Goal: Information Seeking & Learning: Learn about a topic

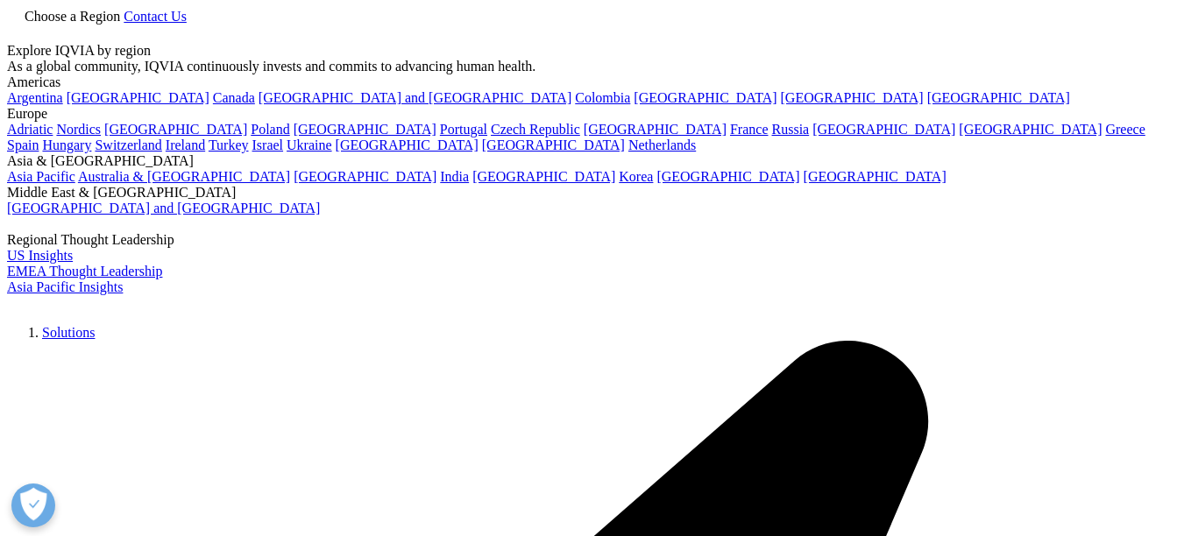
click at [21, 31] on link at bounding box center [14, 34] width 14 height 15
click at [21, 42] on link at bounding box center [14, 34] width 14 height 15
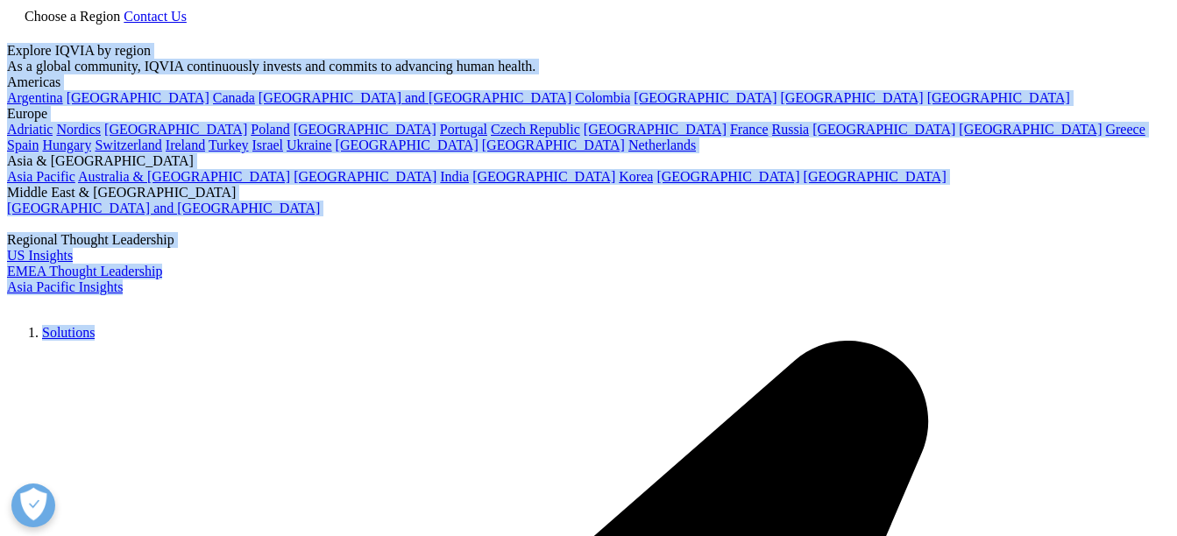
click at [21, 42] on link at bounding box center [14, 34] width 14 height 15
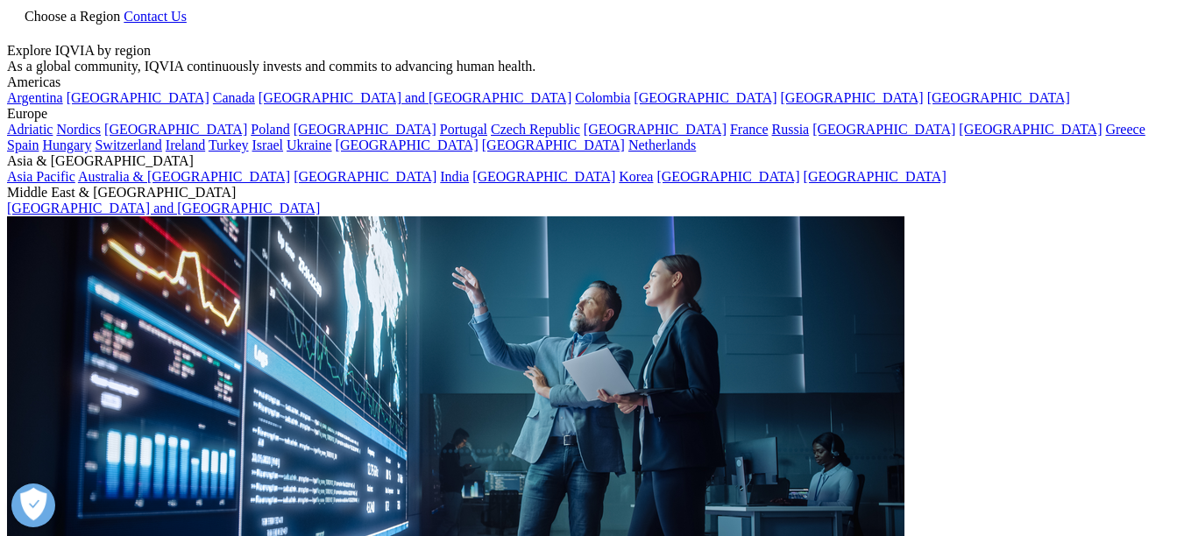
click at [120, 24] on span "Choose a Region" at bounding box center [73, 16] width 96 height 15
click at [115, 105] on link "[GEOGRAPHIC_DATA]" at bounding box center [138, 97] width 143 height 15
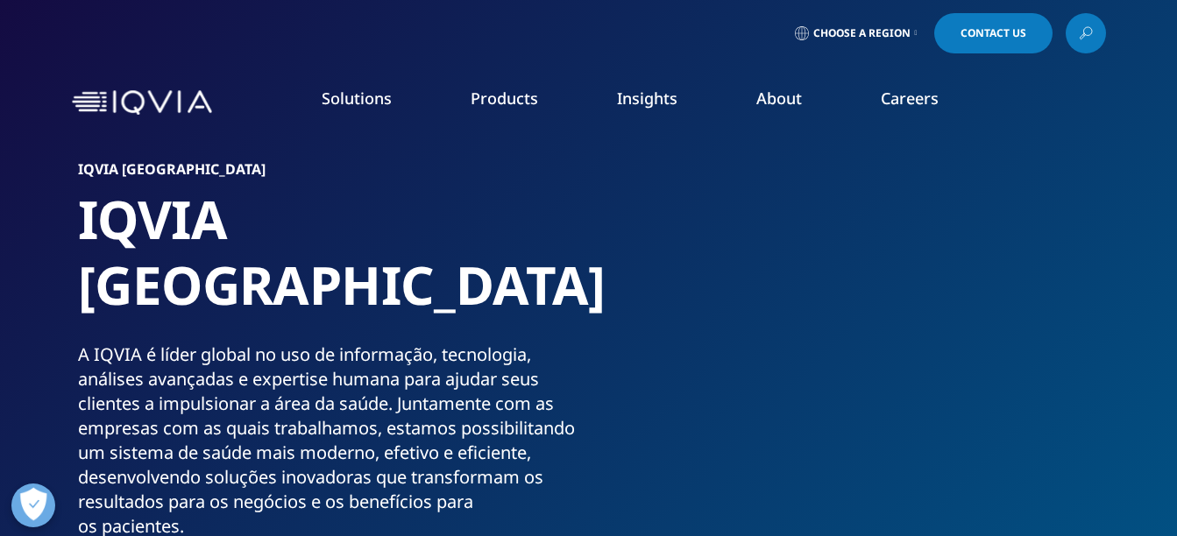
click at [205, 285] on rect "Primary" at bounding box center [206, 286] width 6 height 6
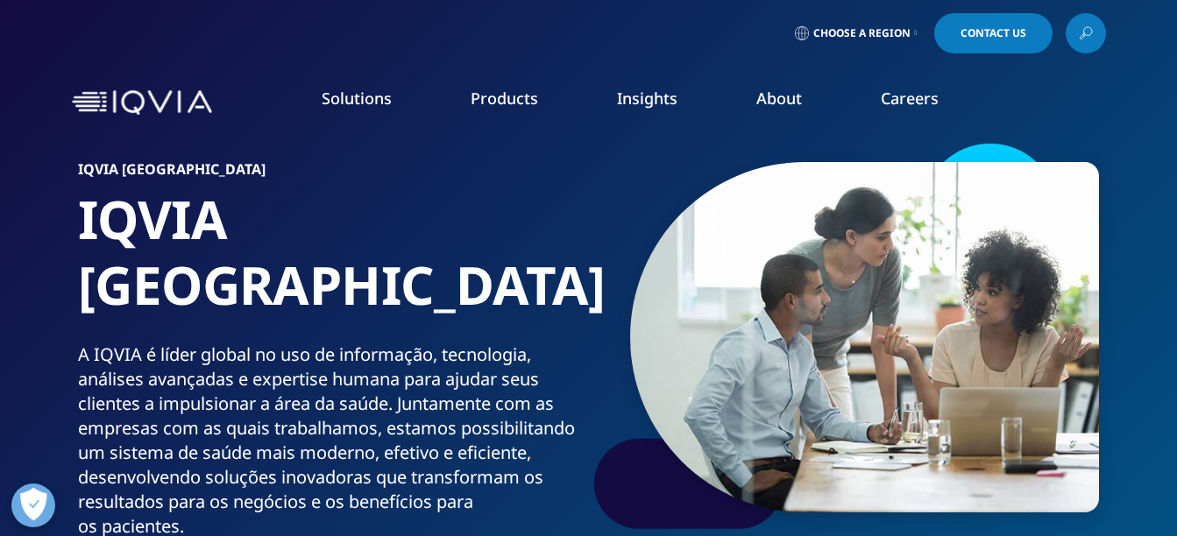
click at [92, 318] on link "DISCOVER INSIGHTS" at bounding box center [148, 321] width 226 height 15
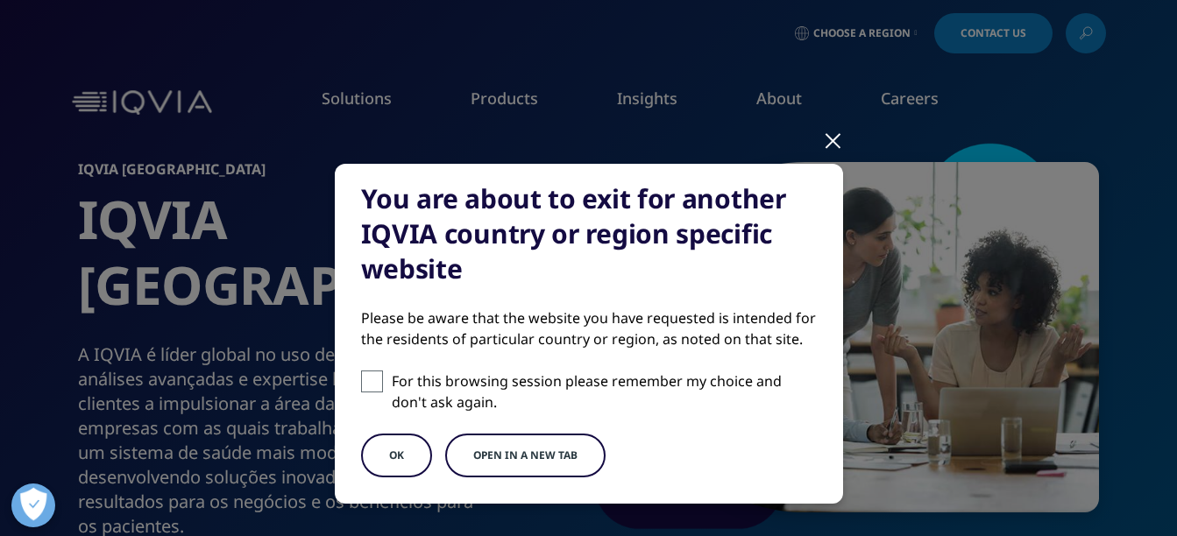
click at [499, 452] on button "Open in a new tab" at bounding box center [525, 456] width 160 height 44
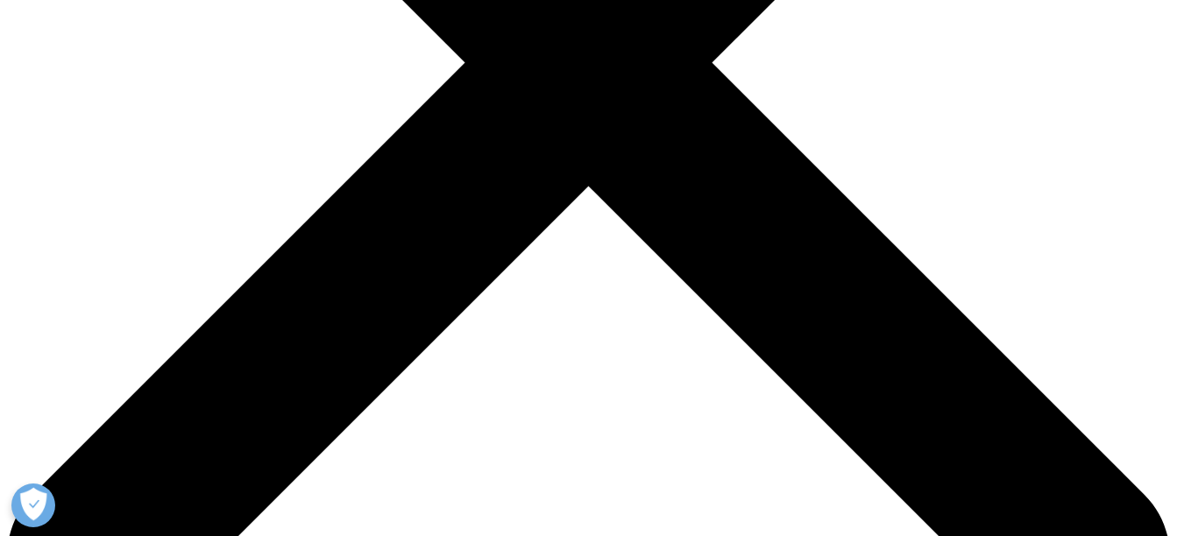
scroll to position [543, 0]
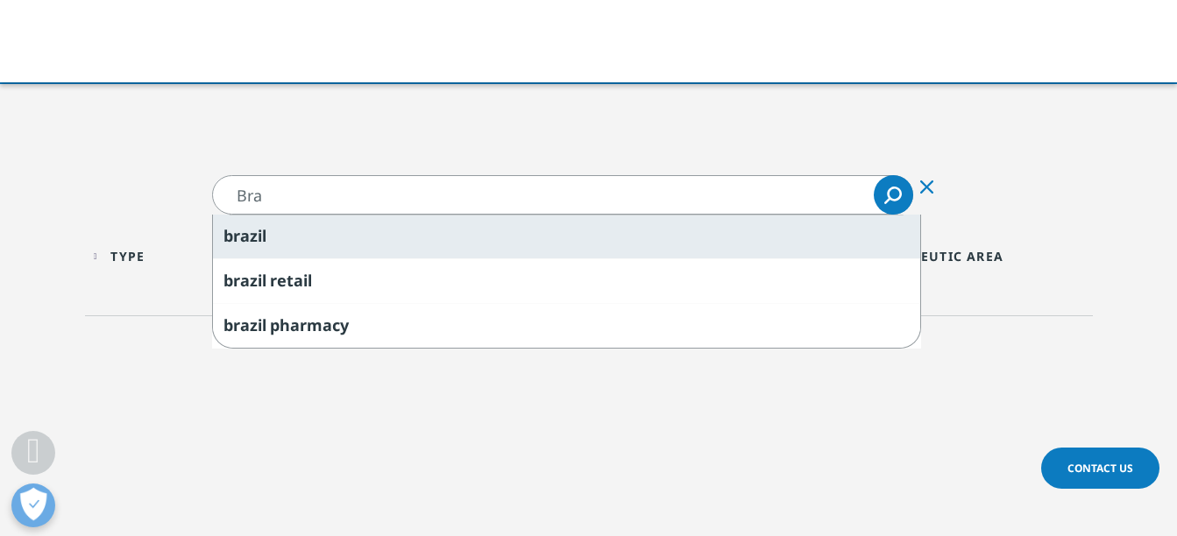
click at [595, 238] on div "bra zil" at bounding box center [566, 237] width 707 height 44
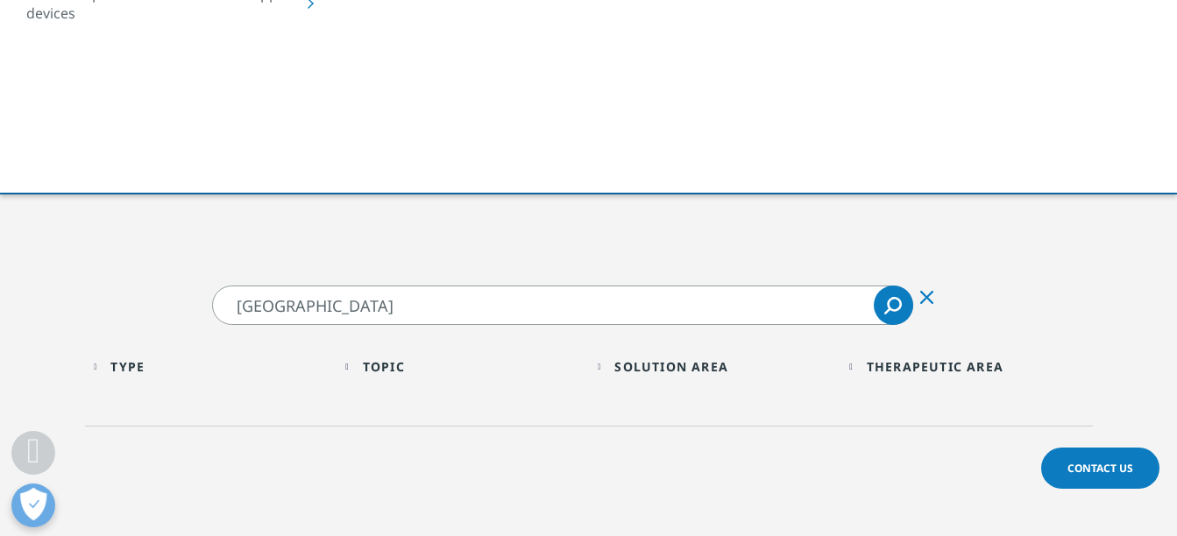
scroll to position [402, 0]
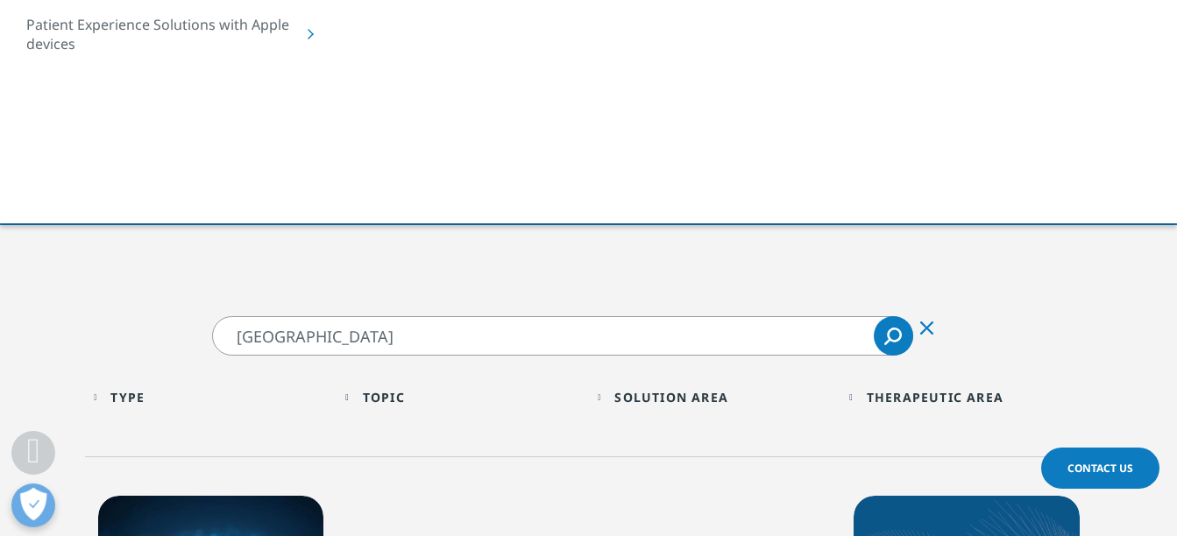
click at [401, 403] on div "Topic" at bounding box center [384, 397] width 42 height 17
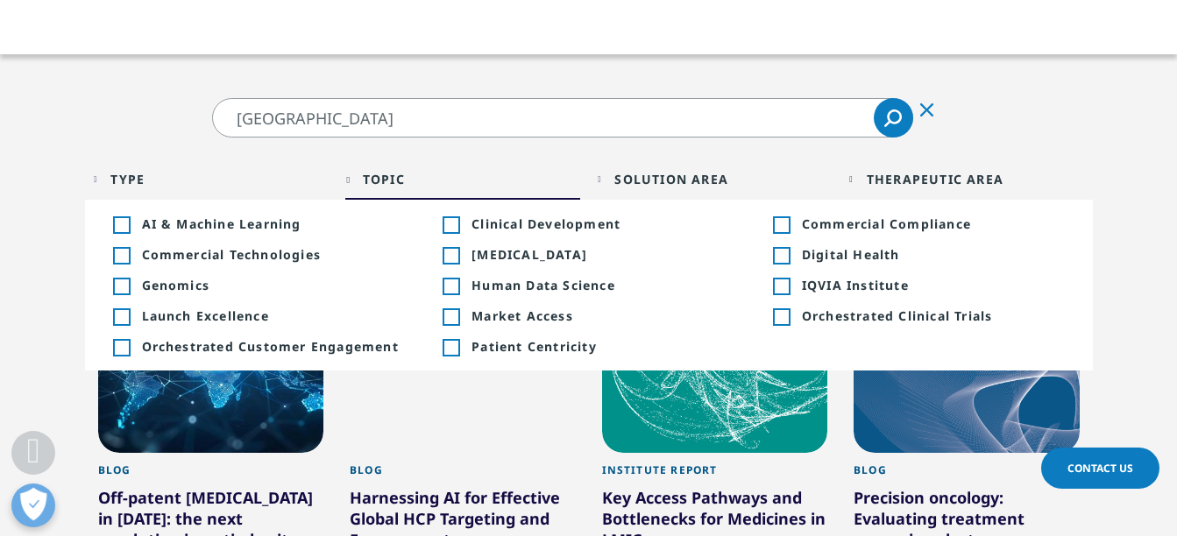
scroll to position [618, 0]
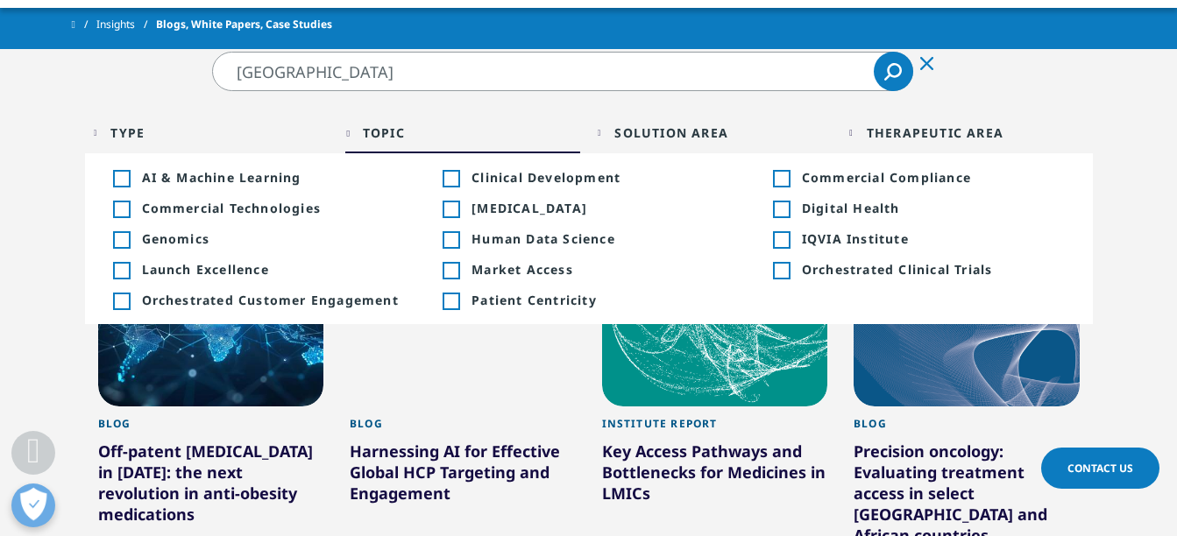
click at [438, 143] on div "Topic Loading Clear Or/And Operator" at bounding box center [462, 132] width 235 height 41
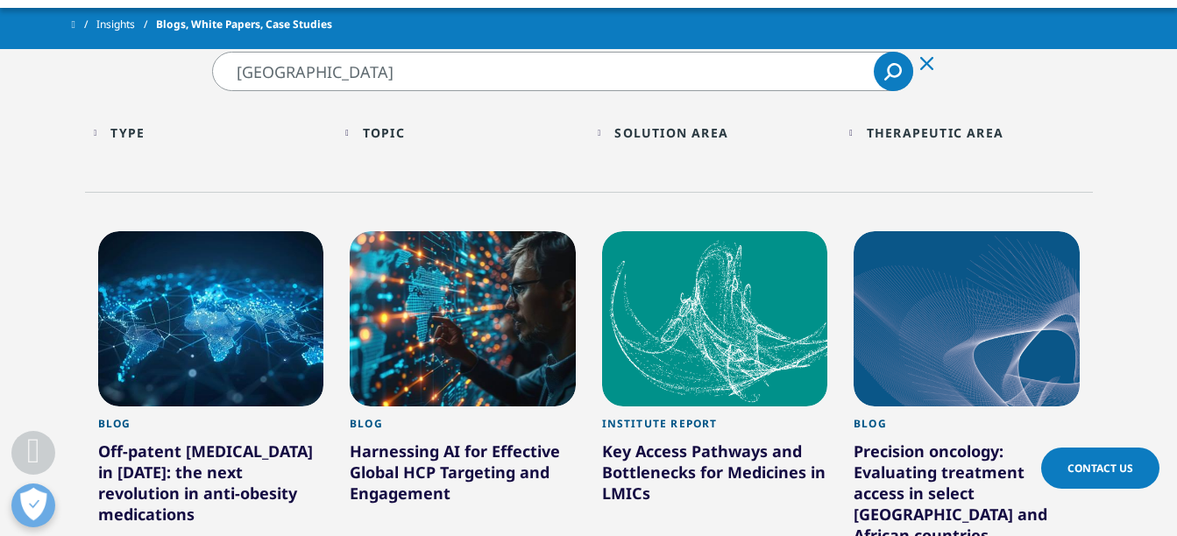
click at [661, 124] on div "Solution Area" at bounding box center [671, 132] width 114 height 17
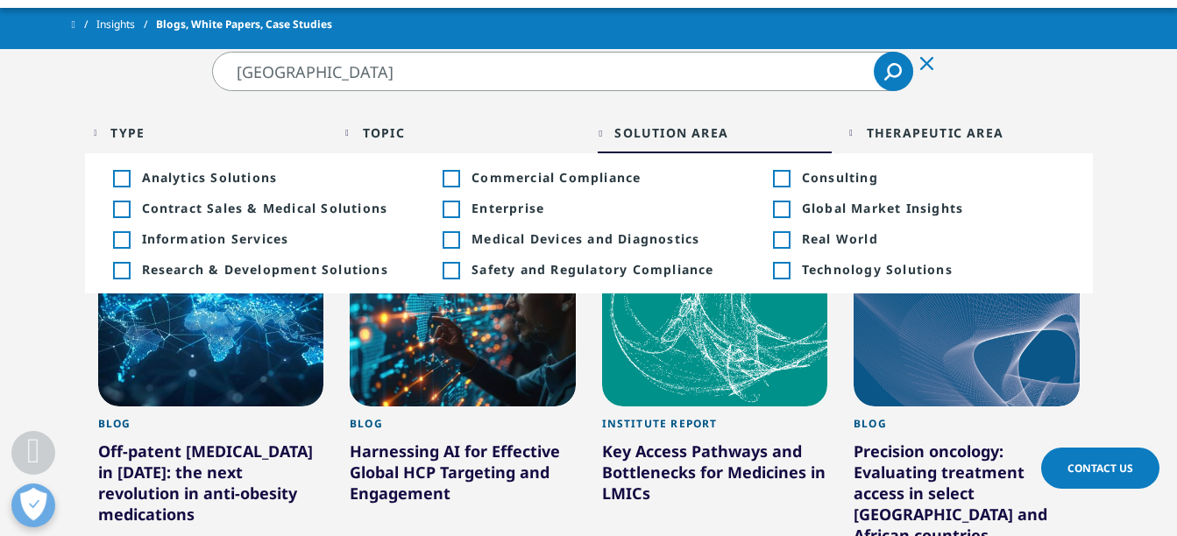
click at [866, 124] on div "Therapeutic Area Loading Clear Or/And Operator" at bounding box center [966, 132] width 235 height 41
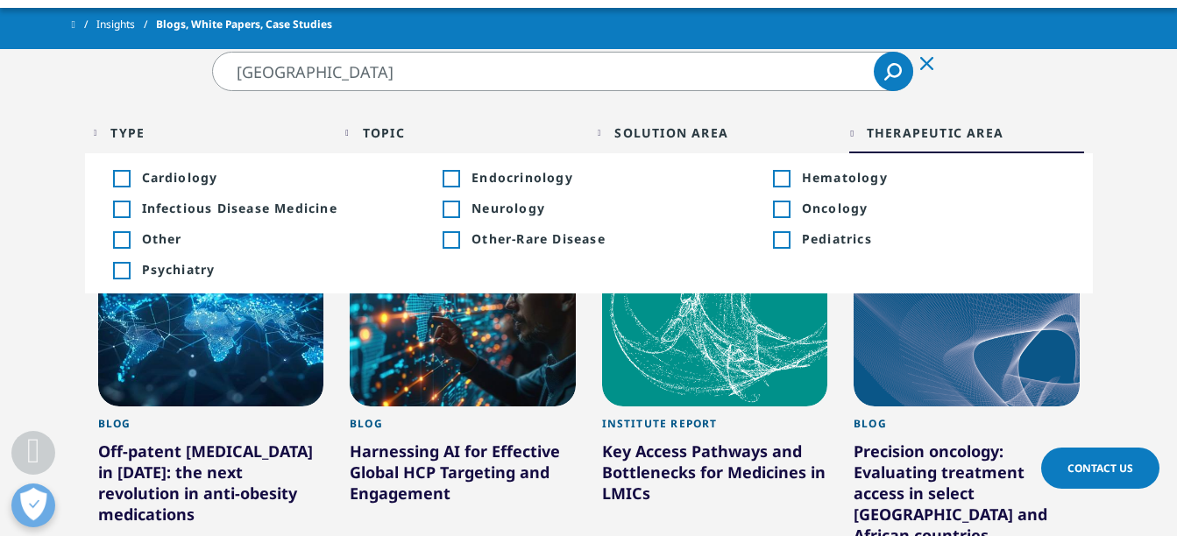
click at [126, 239] on div "Toggle" at bounding box center [121, 240] width 16 height 16
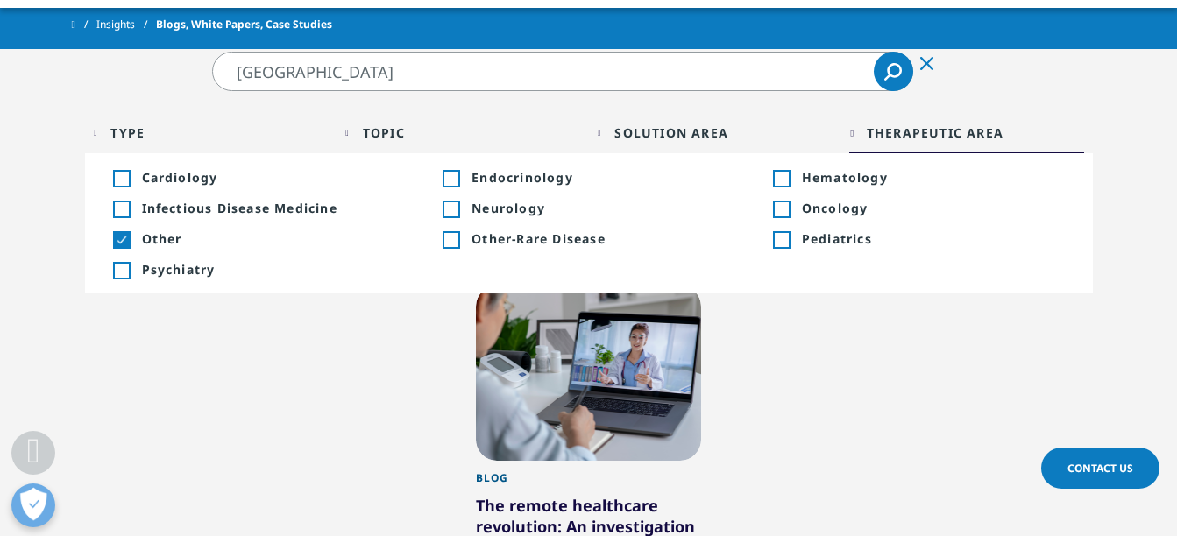
click at [117, 90] on section "brazil brazil Clear Search Loading Type Loading Clear Or/And Operator Toggle Bl…" at bounding box center [588, 412] width 1177 height 721
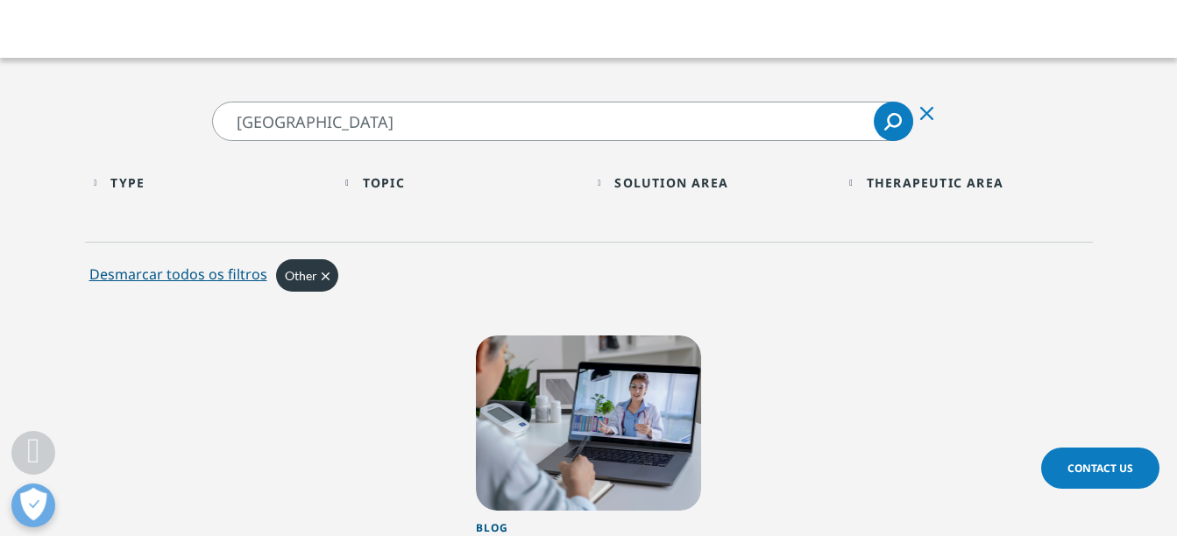
scroll to position [543, 0]
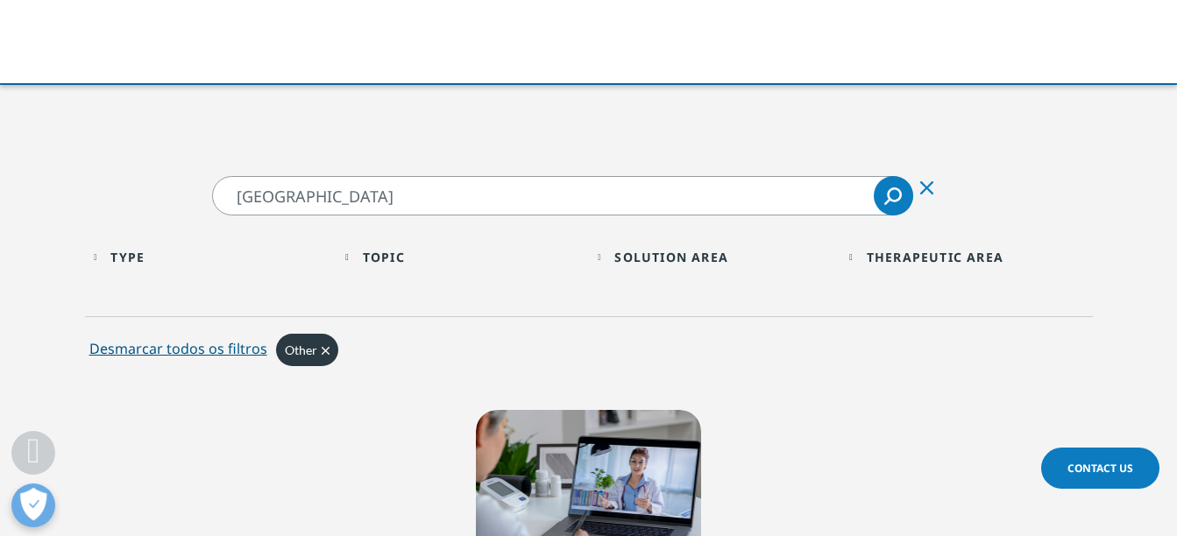
click at [945, 259] on div "Therapeutic Area" at bounding box center [935, 257] width 137 height 17
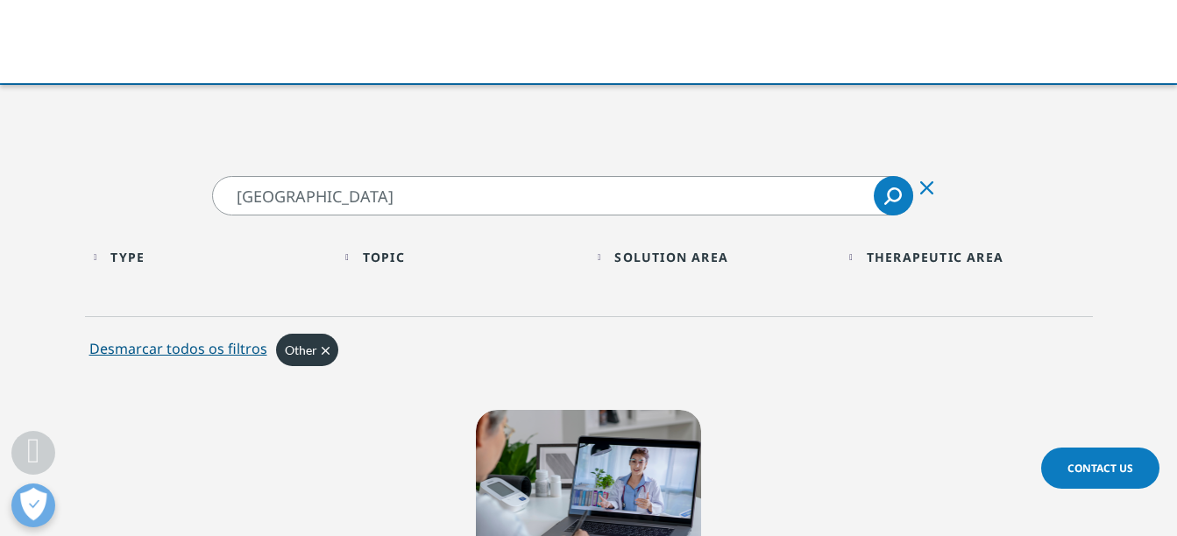
click at [322, 349] on icon "Clear" at bounding box center [326, 351] width 8 height 8
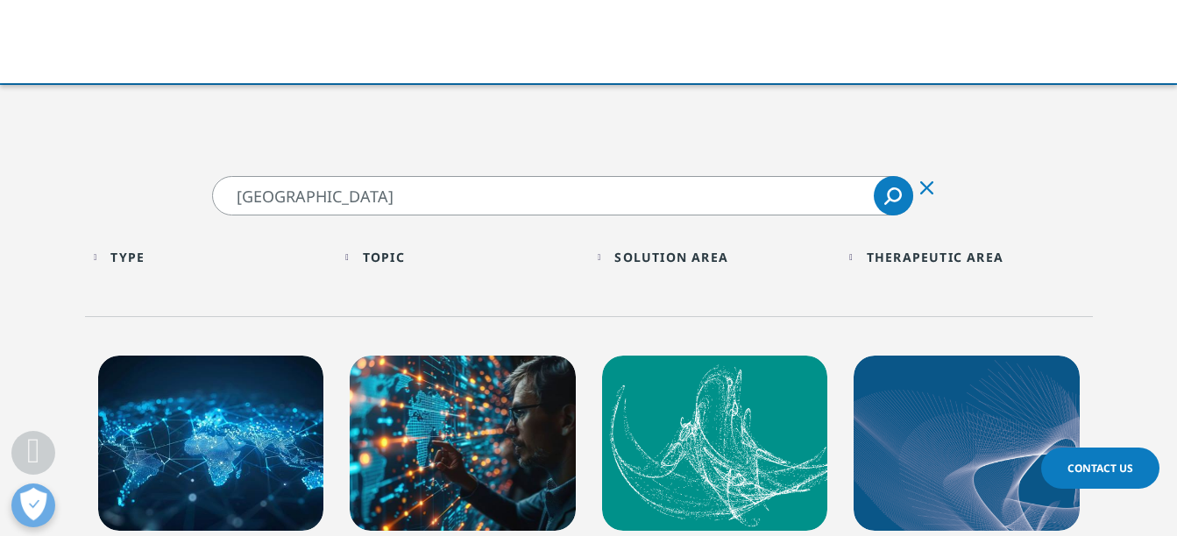
click at [343, 197] on input "brazil" at bounding box center [562, 195] width 701 height 39
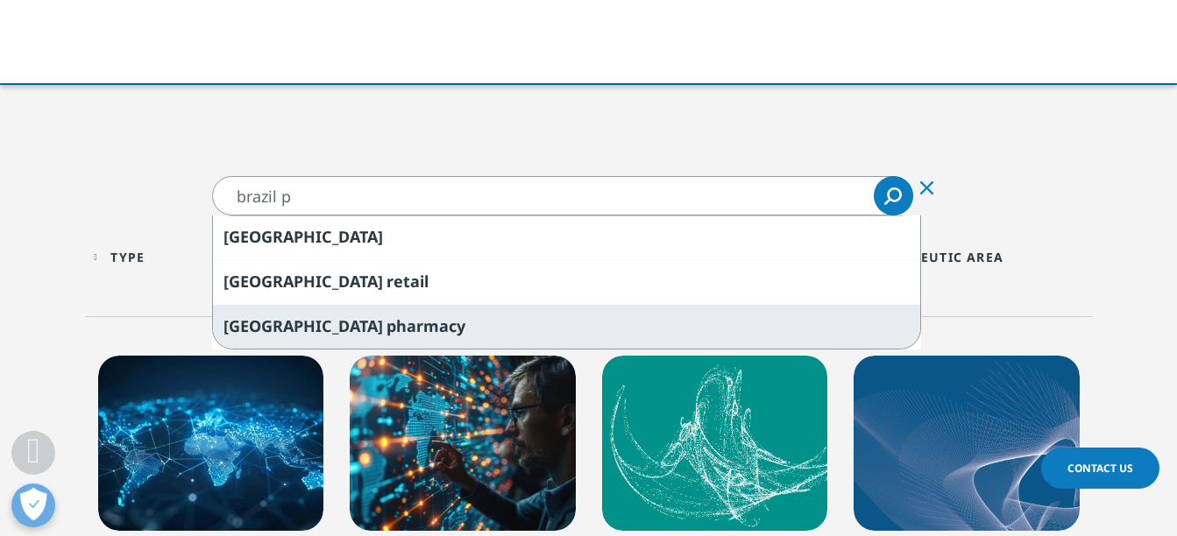
click at [370, 329] on div "brazil p harmacy" at bounding box center [566, 326] width 707 height 45
type input "brazil pharmacy"
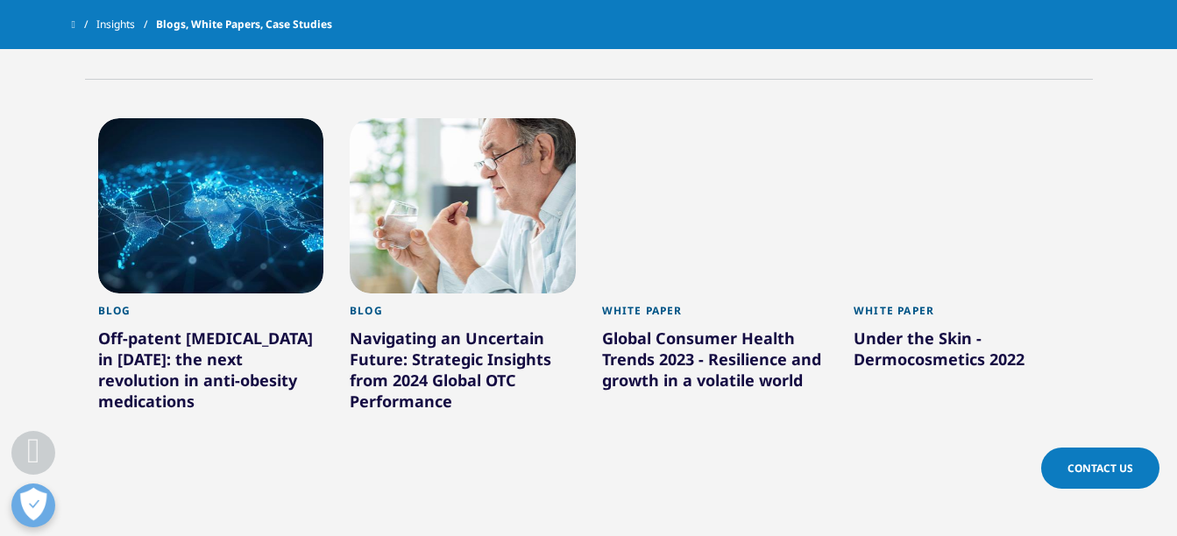
scroll to position [730, 0]
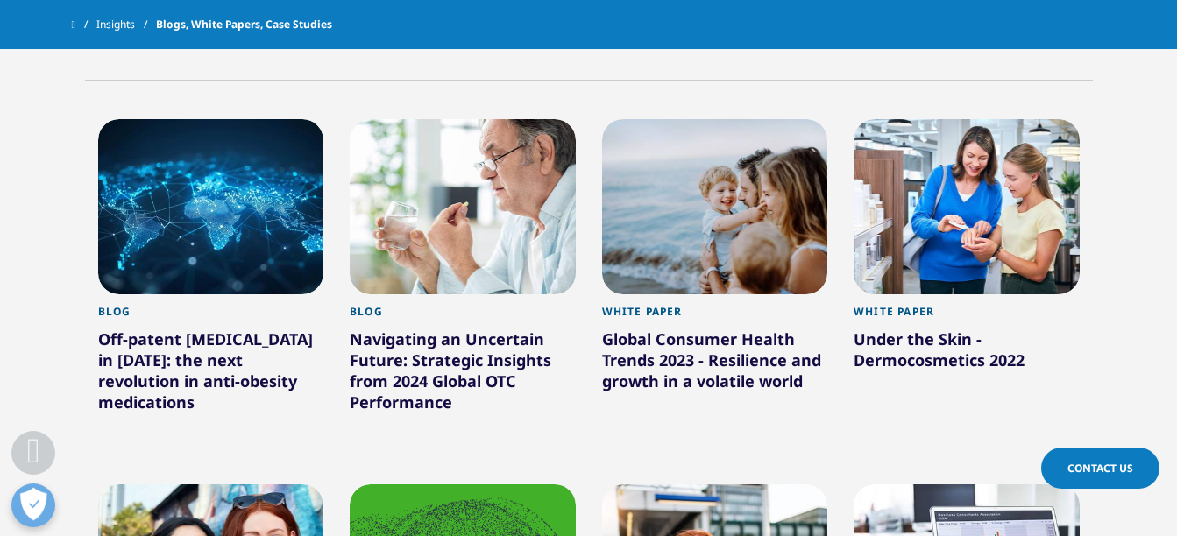
click at [459, 217] on div at bounding box center [463, 206] width 226 height 175
